Goal: Browse casually: Explore the website without a specific task or goal

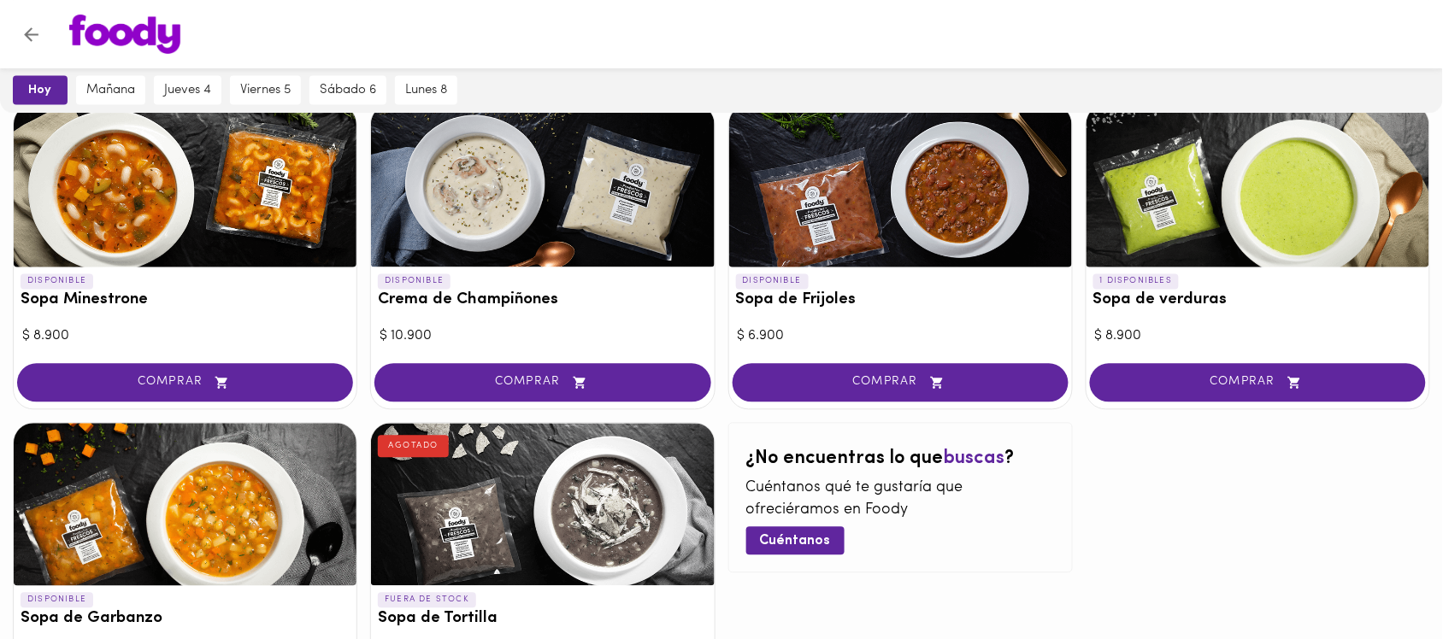
scroll to position [1043, 0]
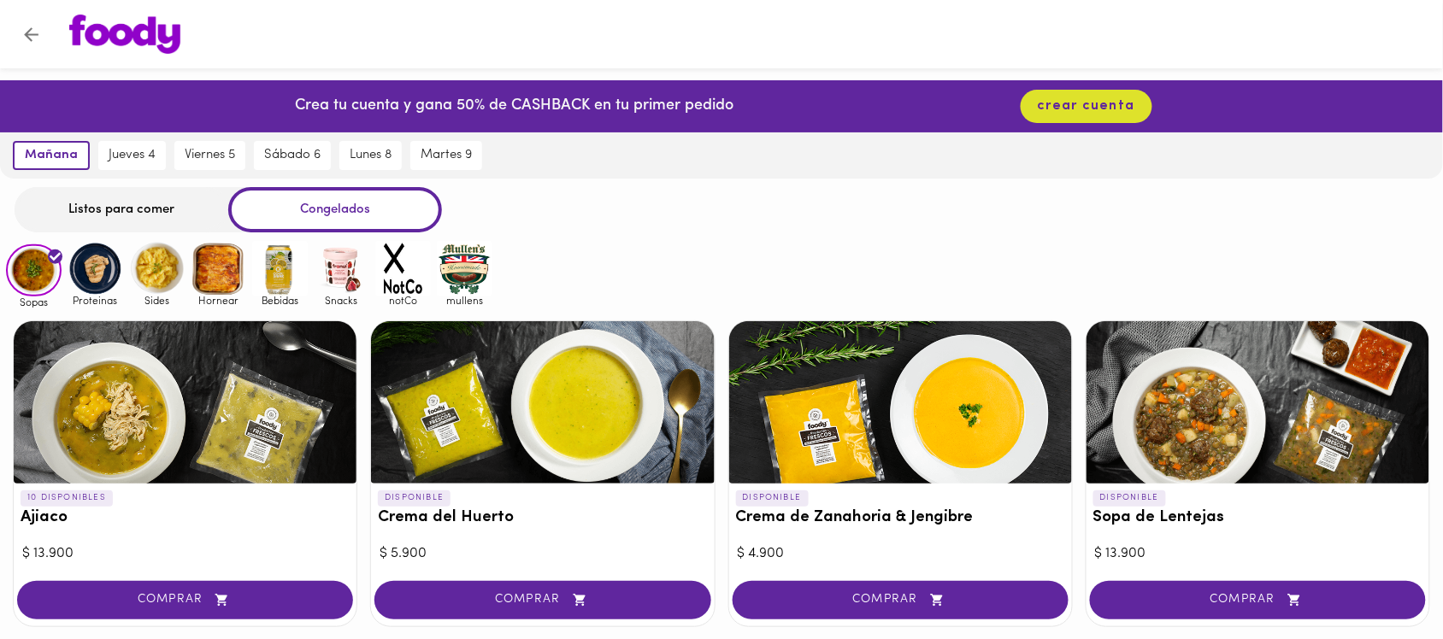
click at [100, 265] on img at bounding box center [96, 269] width 56 height 56
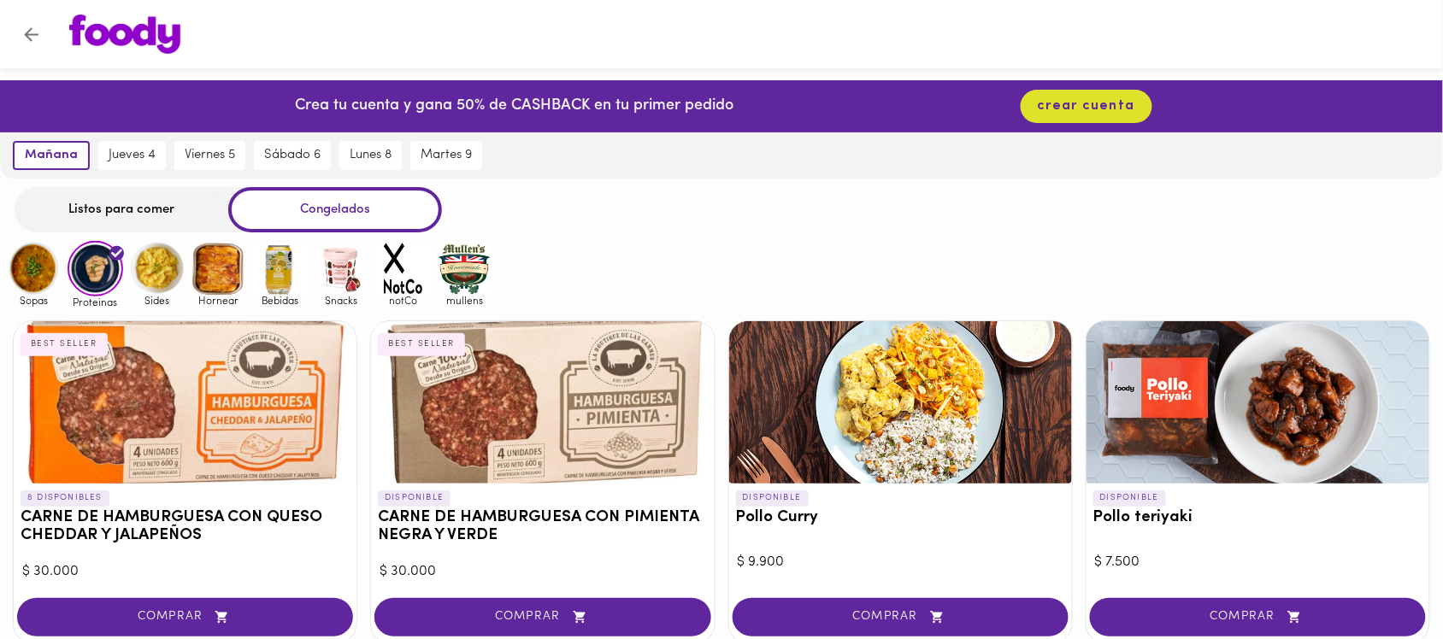
click at [144, 270] on img at bounding box center [157, 269] width 56 height 56
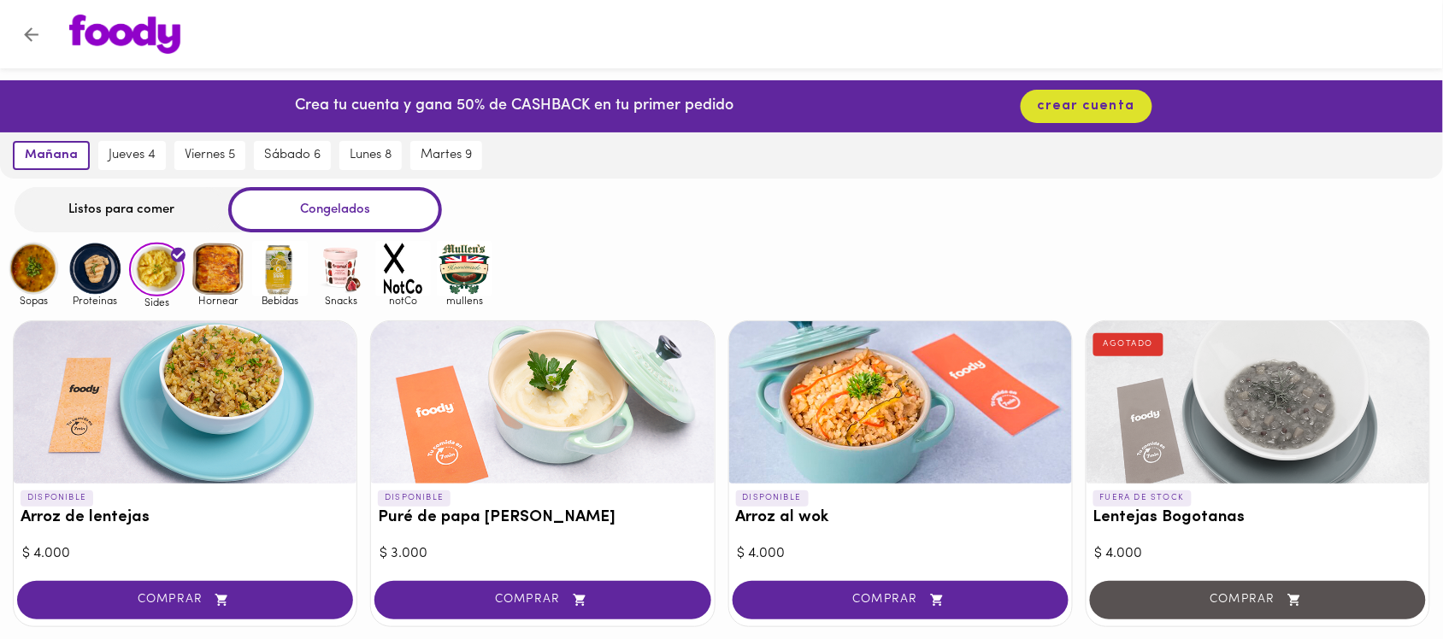
click at [225, 270] on img at bounding box center [219, 269] width 56 height 56
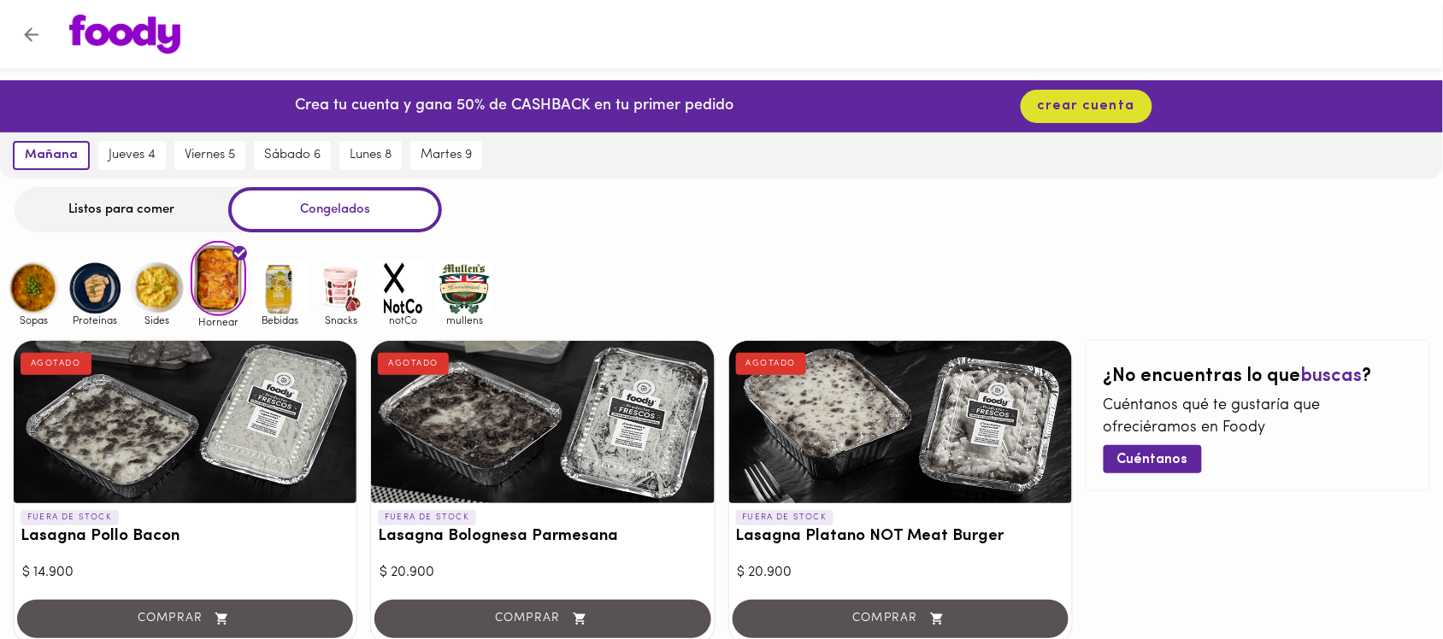
click at [48, 295] on img at bounding box center [34, 289] width 56 height 56
